Goal: Use online tool/utility: Use online tool/utility

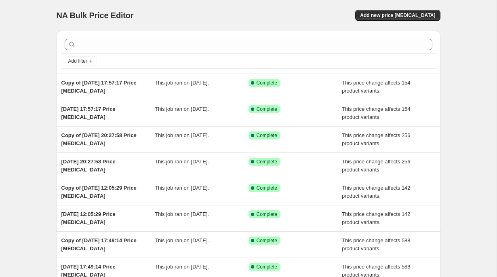
scroll to position [6, 0]
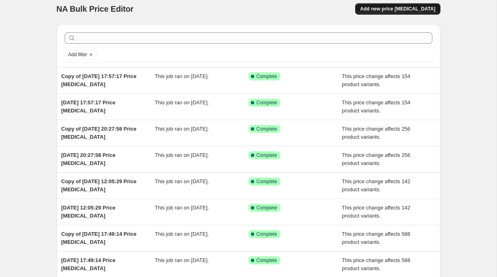
click at [377, 14] on button "Add new price [MEDICAL_DATA]" at bounding box center [397, 8] width 85 height 11
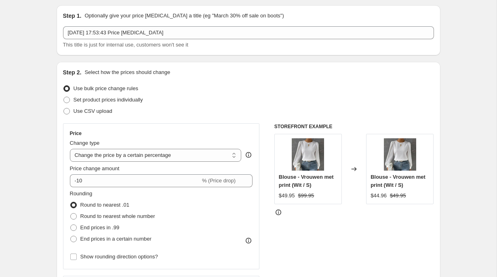
scroll to position [27, 0]
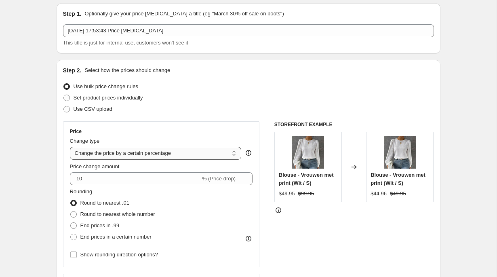
click at [128, 157] on select "Change the price to a certain amount Change the price by a certain amount Chang…" at bounding box center [156, 153] width 172 height 13
select select "no_change"
click at [70, 147] on select "Change the price to a certain amount Change the price by a certain amount Chang…" at bounding box center [156, 153] width 172 height 13
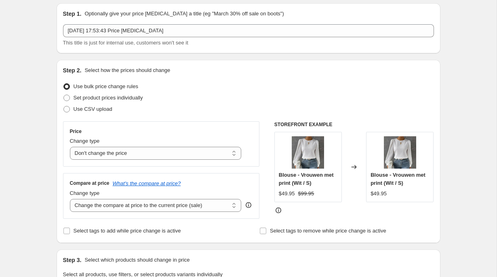
click at [62, 169] on div "Step 2. Select how the prices should change Use bulk price change rules Set pro…" at bounding box center [248, 151] width 383 height 183
click at [101, 200] on select "Change the compare at price to the current price (sale) Change the compare at p…" at bounding box center [156, 205] width 172 height 13
select select "remove"
click at [70, 199] on select "Change the compare at price to the current price (sale) Change the compare at p…" at bounding box center [156, 205] width 172 height 13
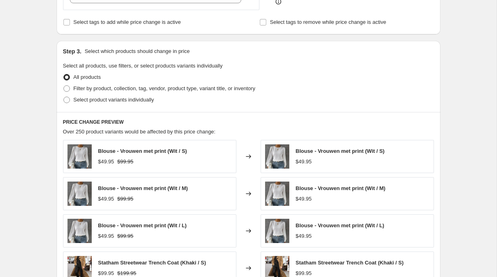
scroll to position [237, 0]
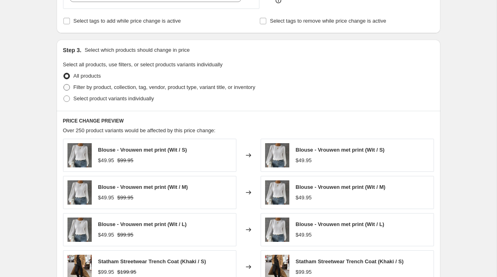
click at [100, 89] on span "Filter by product, collection, tag, vendor, product type, variant title, or inv…" at bounding box center [164, 87] width 182 height 6
click at [64, 84] on input "Filter by product, collection, tag, vendor, product type, variant title, or inv…" at bounding box center [63, 84] width 0 height 0
radio input "true"
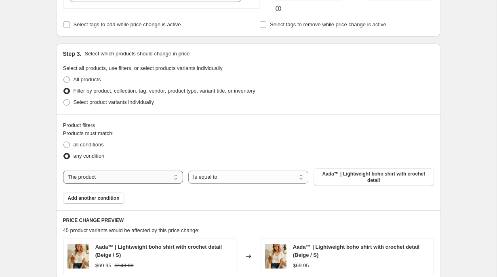
click at [106, 183] on select "The product The product's collection The product's tag The product's vendor The…" at bounding box center [123, 176] width 120 height 13
select select "collection"
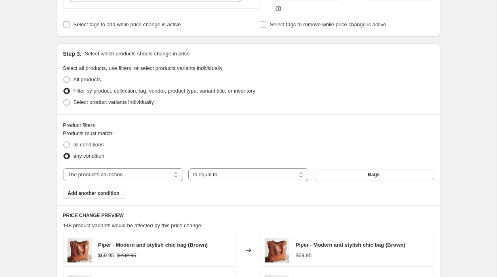
click at [363, 174] on button "Bags" at bounding box center [373, 174] width 120 height 11
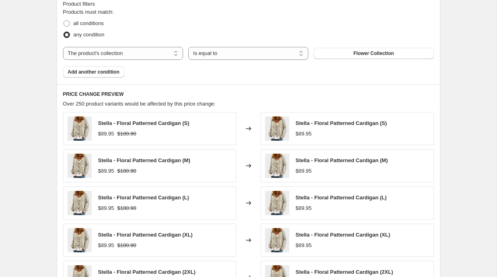
scroll to position [525, 0]
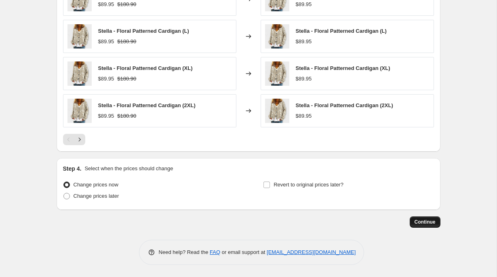
click at [422, 224] on button "Continue" at bounding box center [424, 221] width 31 height 11
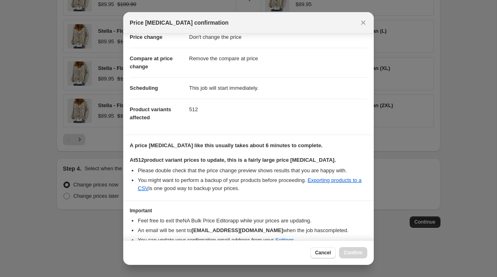
scroll to position [58, 0]
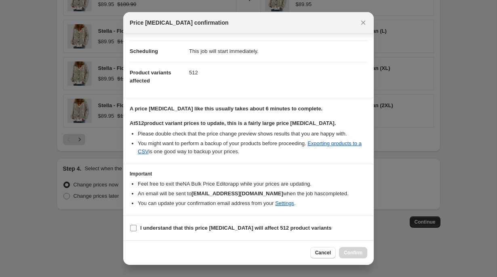
click at [309, 228] on b "I understand that this price change job will affect 512 product variants" at bounding box center [235, 227] width 191 height 6
click at [136, 228] on input "I understand that this price change job will affect 512 product variants" at bounding box center [133, 227] width 6 height 6
checkbox input "true"
click at [352, 251] on span "Confirm" at bounding box center [353, 252] width 19 height 6
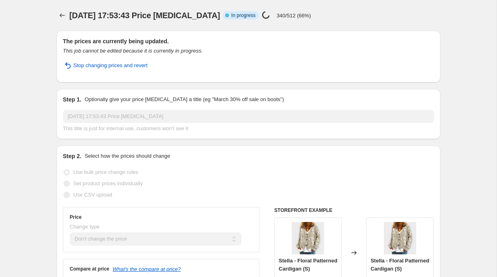
click at [310, 14] on p "340/512 (66%)" at bounding box center [293, 16] width 34 height 6
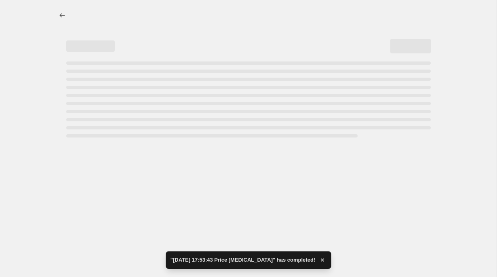
click at [310, 15] on div at bounding box center [254, 16] width 371 height 2
select select "no_change"
select select "remove"
select select "collection"
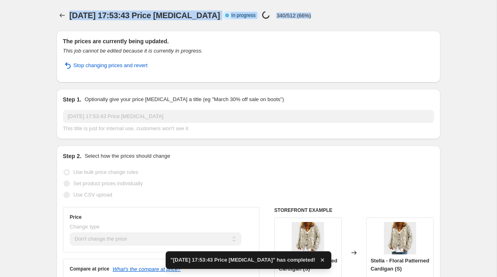
click at [310, 14] on p "340/512 (66%)" at bounding box center [293, 16] width 34 height 6
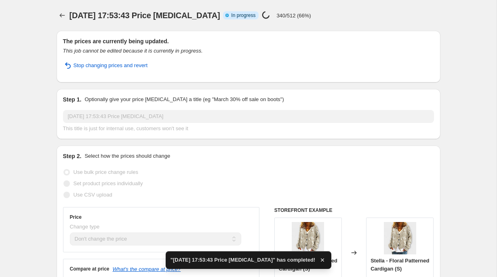
click at [312, 14] on div "23 Sept 2025, 17:53:43 Price change job Info Partially complete In progress Pri…" at bounding box center [248, 15] width 383 height 11
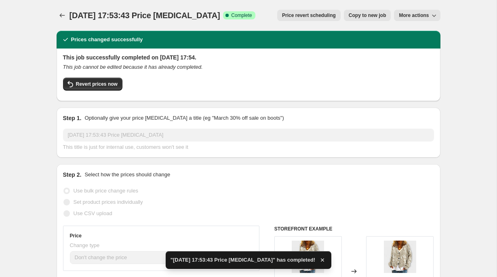
click at [312, 14] on span "Price revert scheduling" at bounding box center [309, 15] width 54 height 6
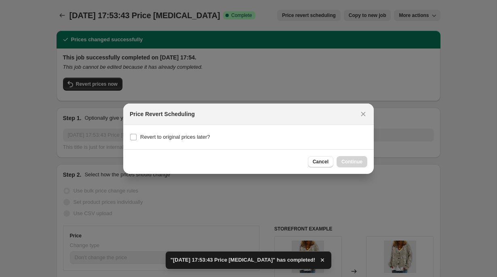
click at [308, 1] on div at bounding box center [248, 138] width 497 height 277
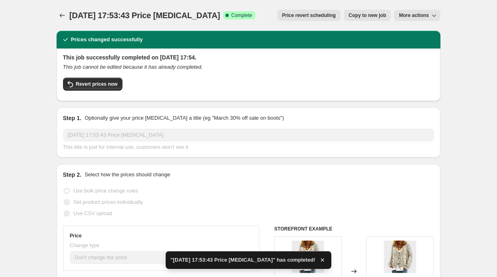
click at [359, 15] on span "Copy to new job" at bounding box center [367, 15] width 38 height 6
select select "no_change"
select select "remove"
select select "collection"
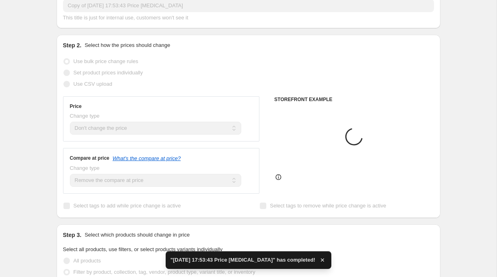
scroll to position [56, 0]
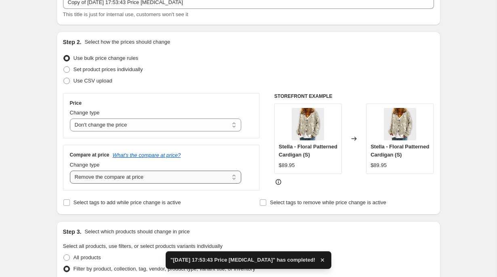
click at [131, 180] on select "Change the compare at price to the current price (sale) Change the compare at p…" at bounding box center [156, 176] width 172 height 13
select select "pp"
click at [70, 170] on select "Change the compare at price to the current price (sale) Change the compare at p…" at bounding box center [156, 176] width 172 height 13
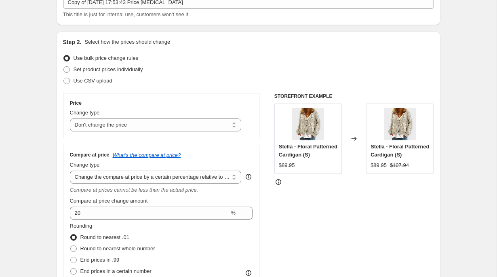
click at [132, 205] on div "Compare at price change amount 20 %" at bounding box center [161, 208] width 183 height 23
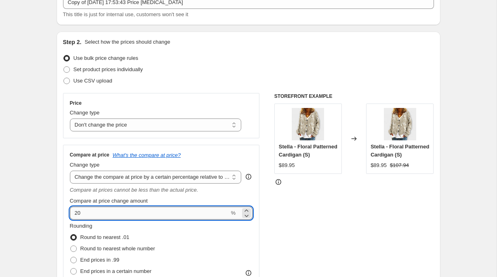
click at [132, 213] on input "20" at bounding box center [149, 212] width 159 height 13
type input "400"
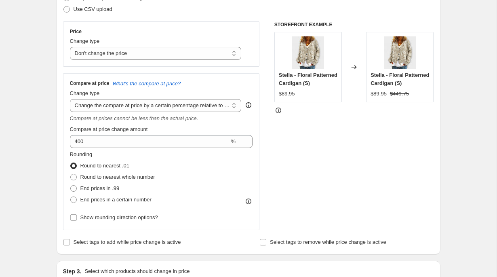
scroll to position [130, 0]
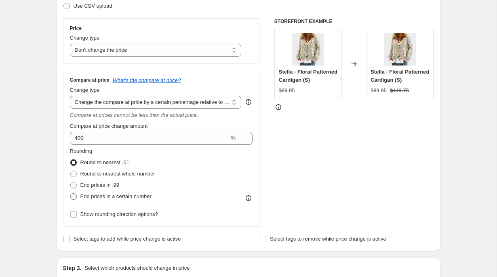
click at [97, 196] on span "End prices in a certain number" at bounding box center [115, 196] width 71 height 6
click at [71, 193] on input "End prices in a certain number" at bounding box center [70, 193] width 0 height 0
radio input "true"
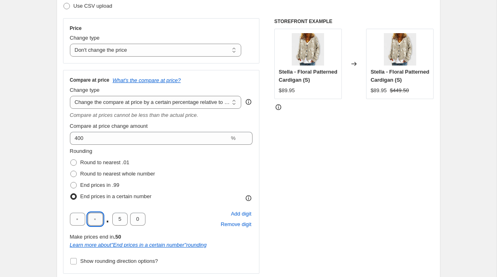
click at [96, 218] on input "text" at bounding box center [95, 218] width 15 height 13
type input "9"
type input "5"
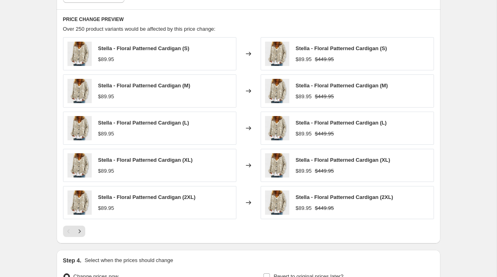
scroll to position [679, 0]
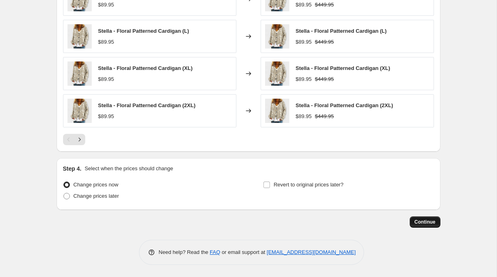
click at [422, 222] on span "Continue" at bounding box center [424, 221] width 21 height 6
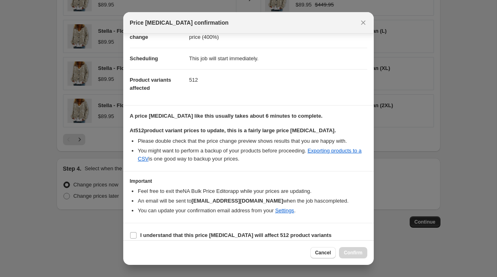
scroll to position [58, 0]
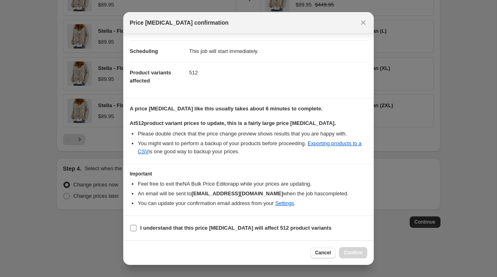
click at [203, 224] on span "I understand that this price change job will affect 512 product variants" at bounding box center [235, 228] width 191 height 8
click at [136, 224] on input "I understand that this price change job will affect 512 product variants" at bounding box center [133, 227] width 6 height 6
checkbox input "true"
click at [347, 253] on span "Confirm" at bounding box center [353, 252] width 19 height 6
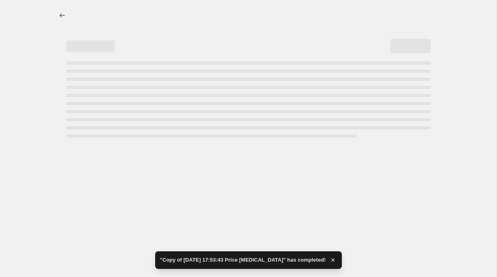
select select "no_change"
select select "pp"
select select "collection"
